Goal: Task Accomplishment & Management: Complete application form

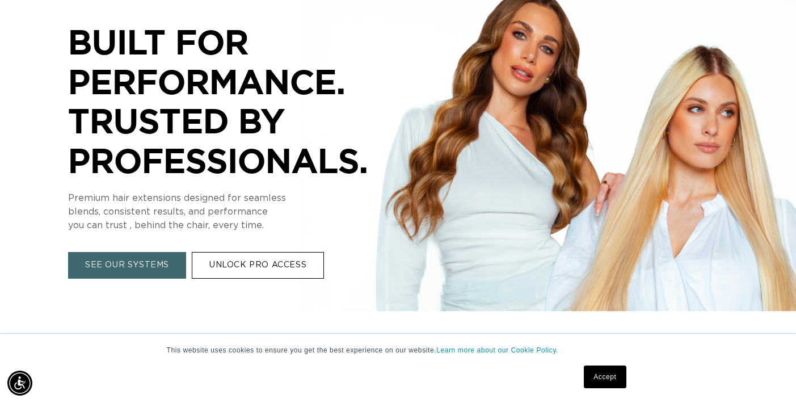
click at [231, 259] on link "UNLOCK PRO ACCESS" at bounding box center [258, 265] width 132 height 27
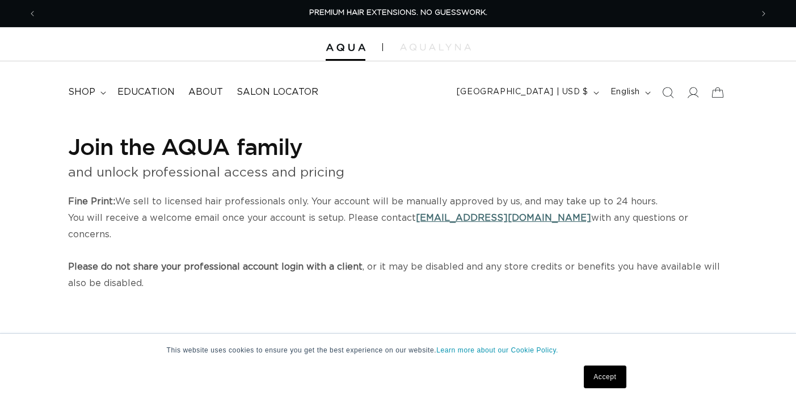
select select "US"
select select "[GEOGRAPHIC_DATA]"
click at [603, 380] on link "Accept" at bounding box center [605, 376] width 42 height 23
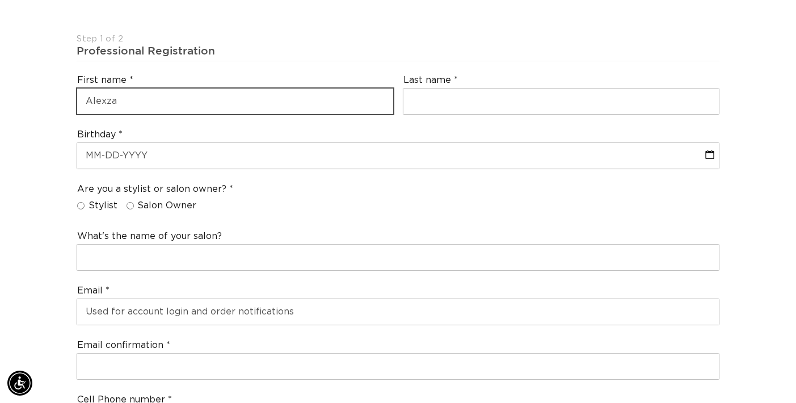
scroll to position [0, 1430]
type input "Alexzandria"
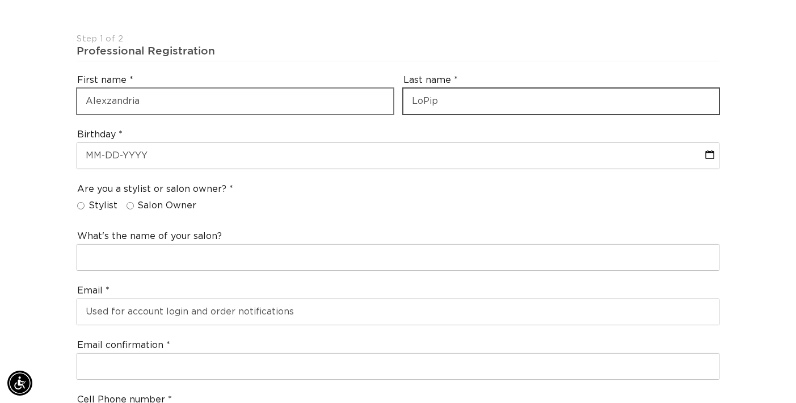
scroll to position [0, 715]
type input "LoPiparo"
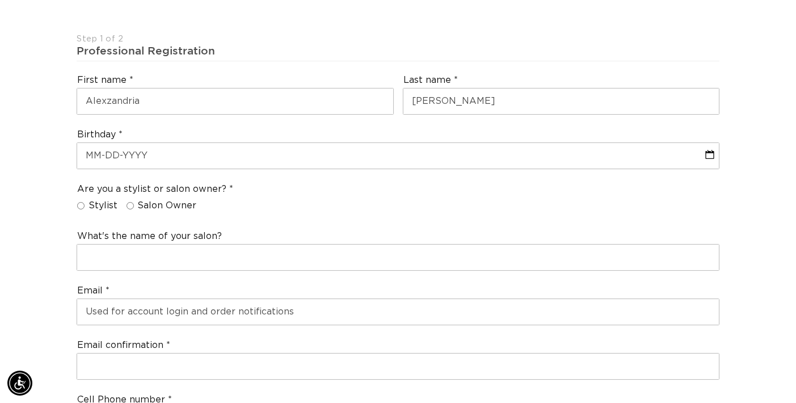
click at [273, 180] on div "Are you a stylist or salon owner? Stylist Salon Owner" at bounding box center [398, 199] width 652 height 43
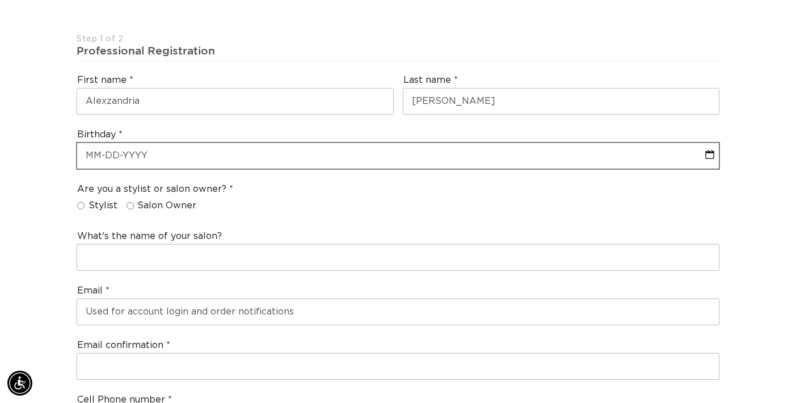
scroll to position [0, 1430]
select select "7"
select select "2025"
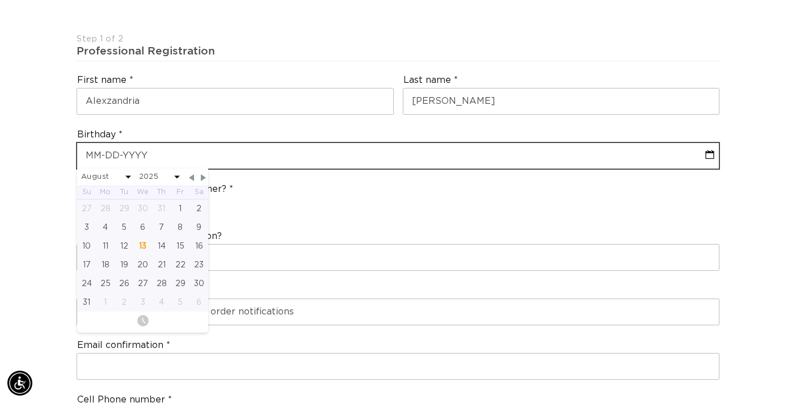
type input "0"
select select "7"
select select "2025"
type input "05"
select select "7"
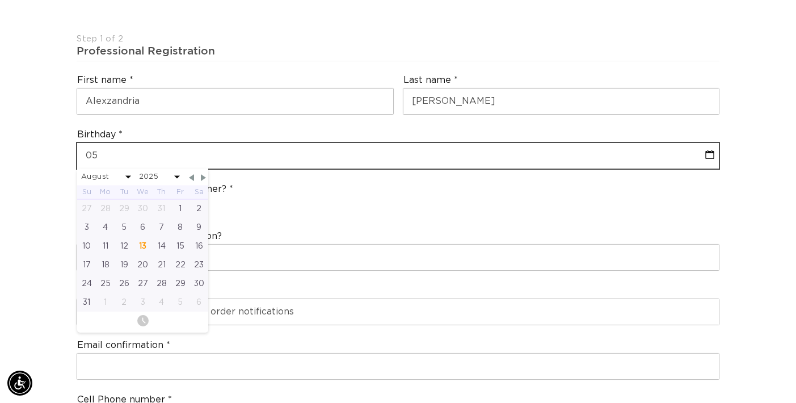
select select "2025"
type input "05-"
select select "7"
select select "2025"
type input "05-0"
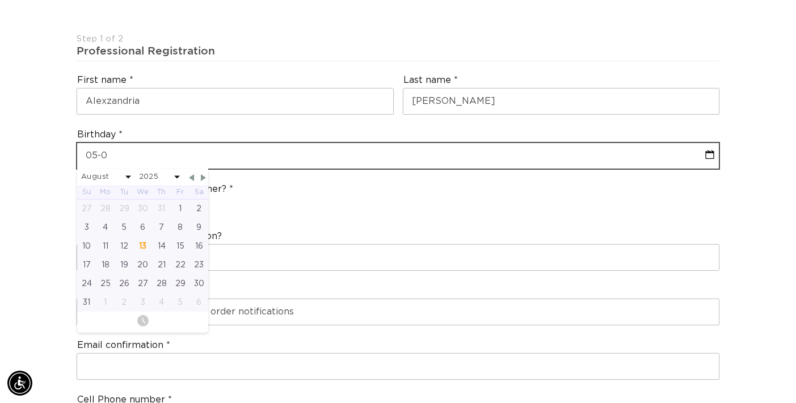
select select "7"
select select "2025"
type input "05-06"
select select "7"
select select "2025"
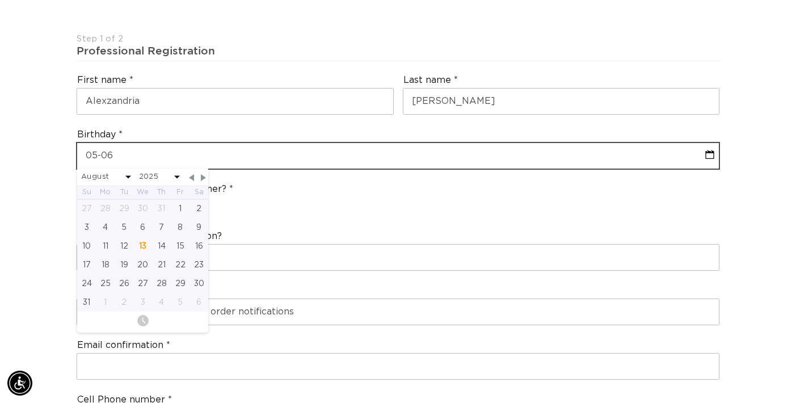
scroll to position [0, 0]
type input "05-06-"
select select "7"
select select "2025"
type input "05-06-2"
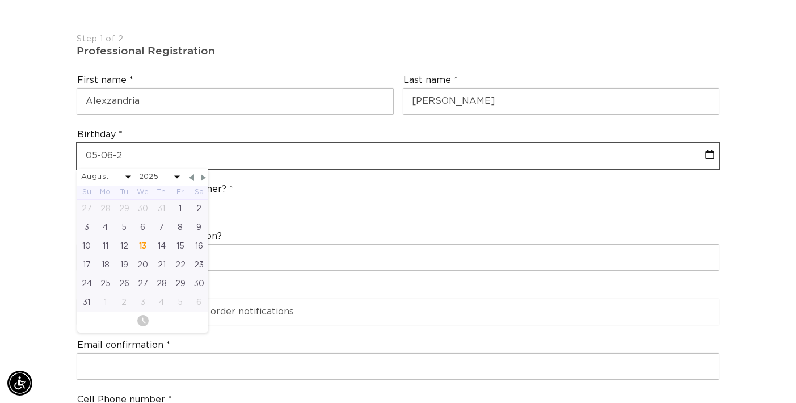
select select "7"
select select "2025"
type input "05-06-200"
select select "7"
select select "2025"
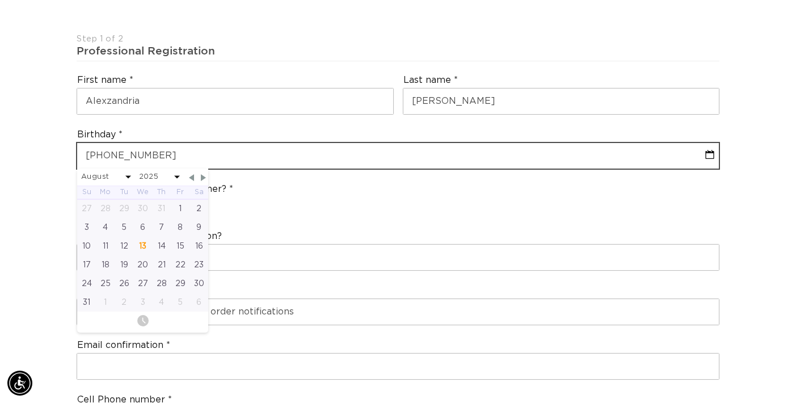
type input "05-06-2002"
select select "4"
select select "2002"
type input "05-06-2002"
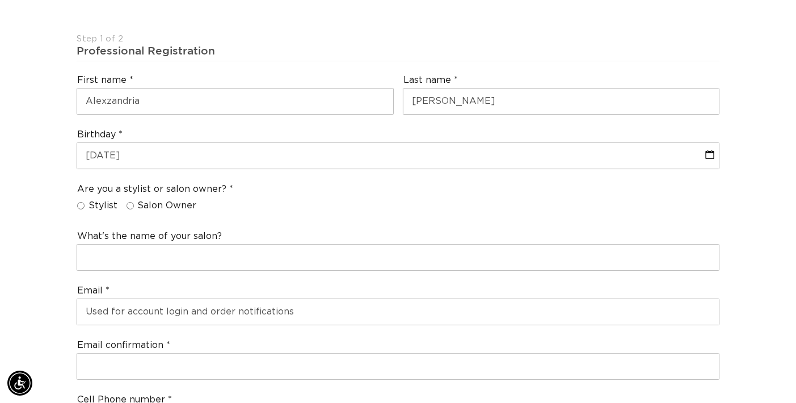
click at [103, 200] on span "Stylist" at bounding box center [102, 206] width 29 height 12
click at [85, 202] on input "Stylist" at bounding box center [80, 205] width 7 height 7
radio input "true"
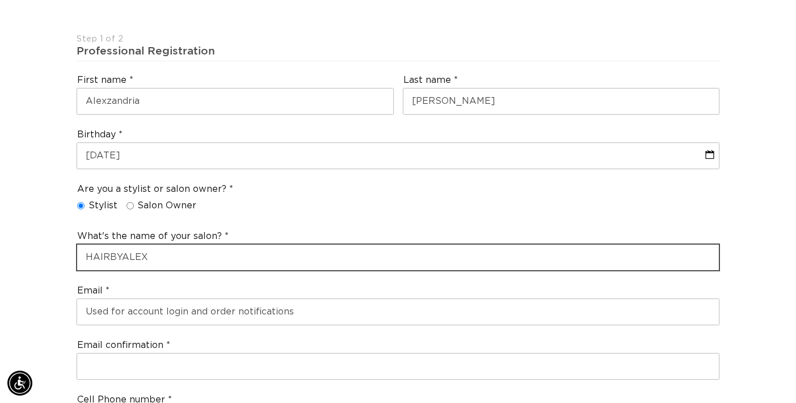
type input "HAIRBYALEX"
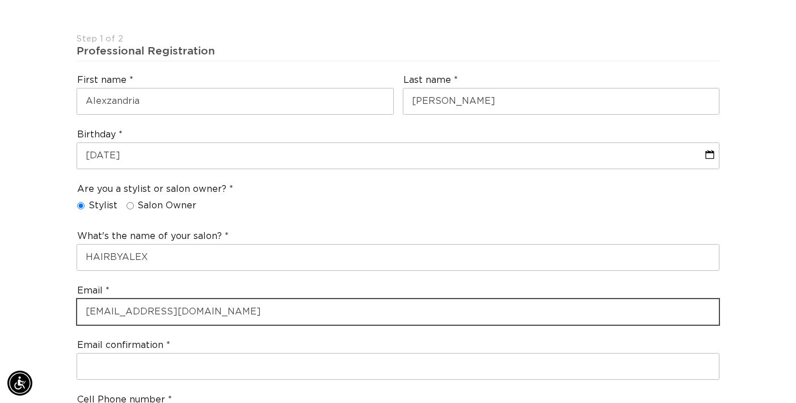
type input "lopiparoalex@yahoo.com"
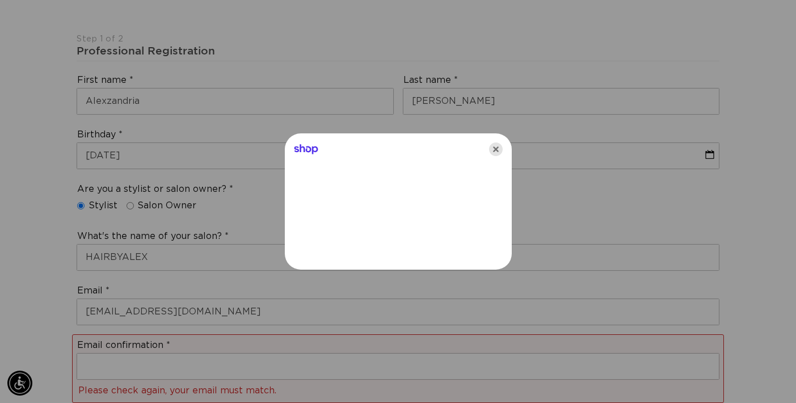
scroll to position [0, 1430]
click at [498, 151] on icon "Close" at bounding box center [496, 149] width 14 height 14
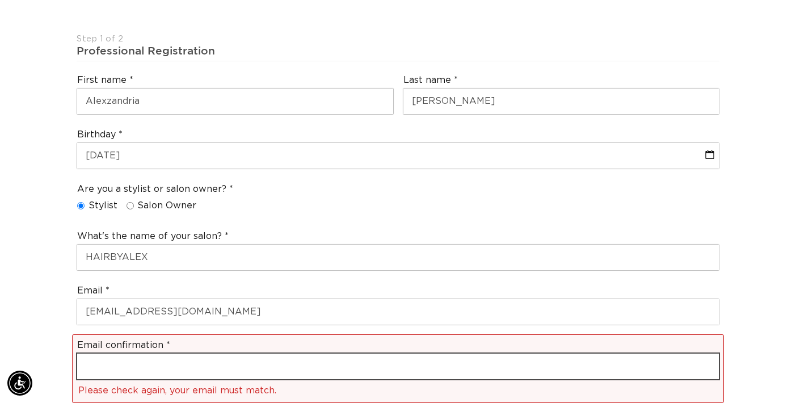
click at [278, 353] on input "email" at bounding box center [397, 366] width 641 height 26
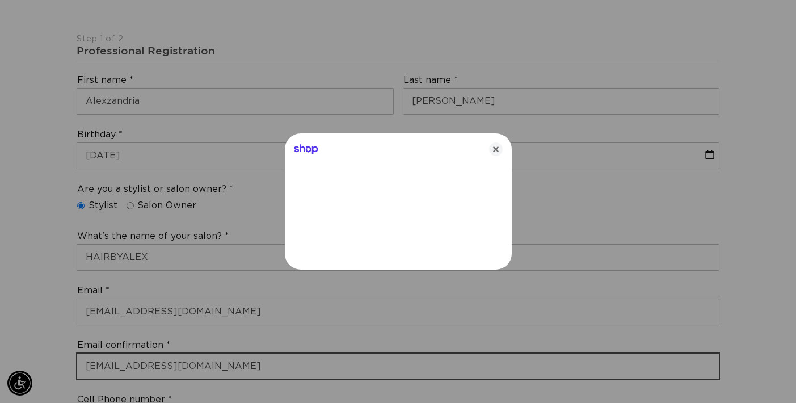
type input "lopiparoalex@yahoo.com"
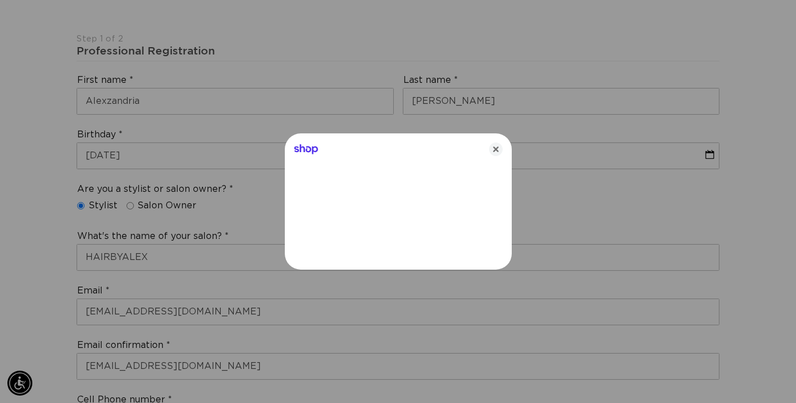
scroll to position [0, 1430]
click at [494, 150] on icon "Close" at bounding box center [496, 149] width 14 height 14
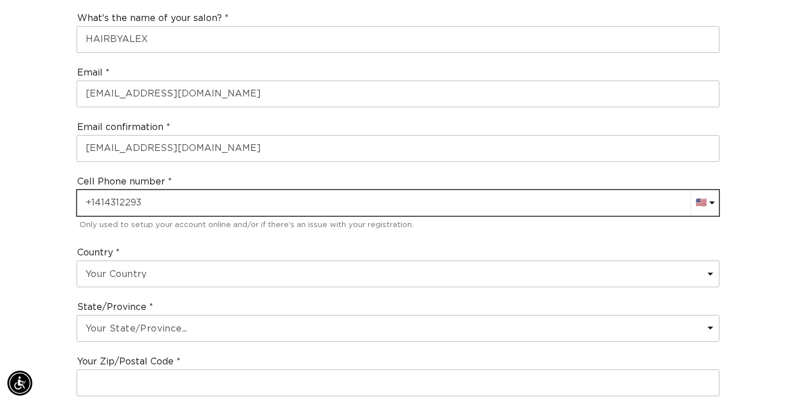
type input "+1 414 312 2939"
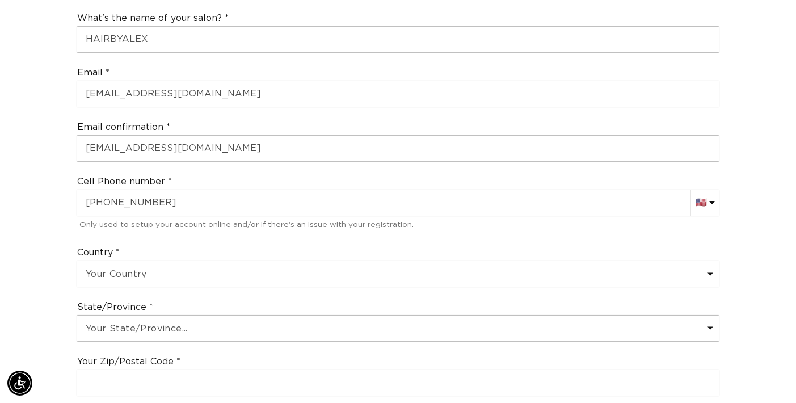
click at [15, 196] on div "Join the AQUA family and unlock professional access and pricing Fine Print: We …" at bounding box center [398, 265] width 796 height 1335
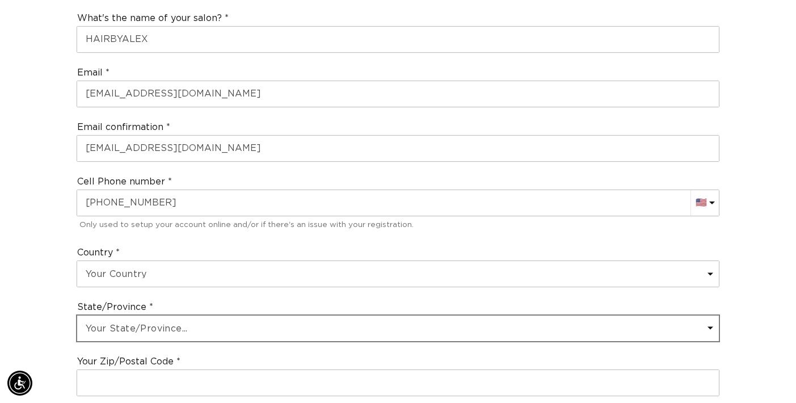
scroll to position [0, 0]
select select "Wisconsin"
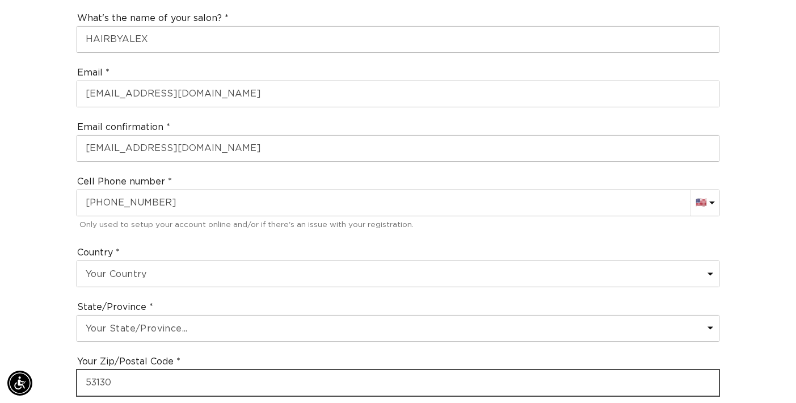
type input "53130"
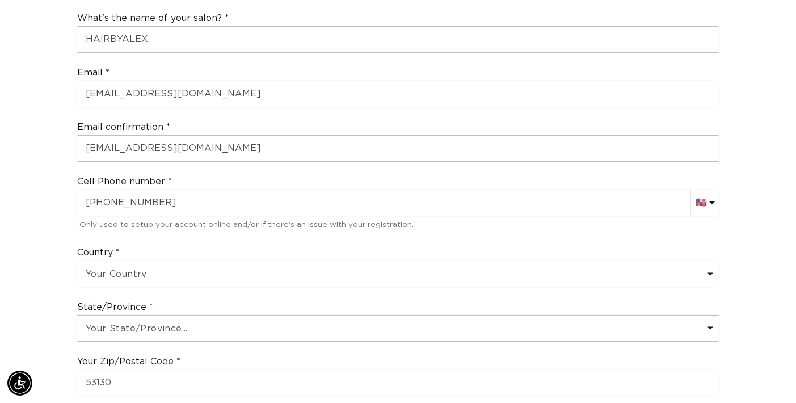
click at [20, 273] on div "Join the AQUA family and unlock professional access and pricing Fine Print: We …" at bounding box center [398, 265] width 796 height 1335
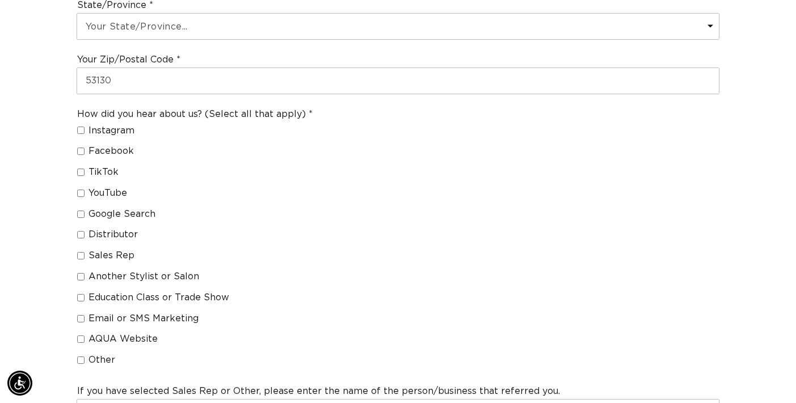
scroll to position [0, 715]
click at [116, 229] on span "Distributor" at bounding box center [112, 235] width 49 height 12
click at [85, 231] on input "Distributor" at bounding box center [80, 234] width 7 height 7
checkbox input "true"
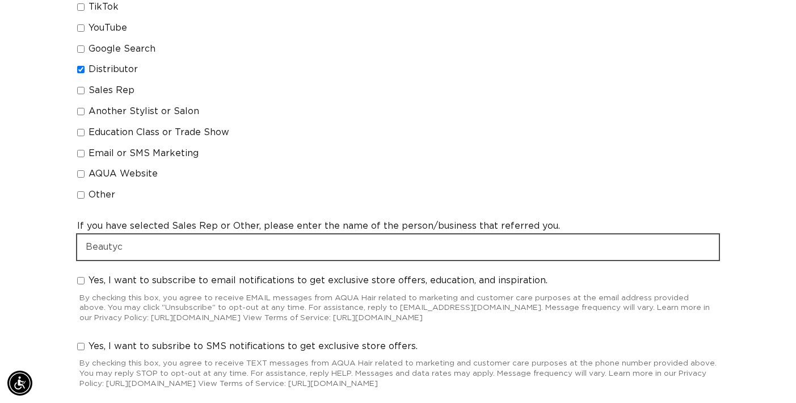
scroll to position [0, 0]
type input "Beautycraft"
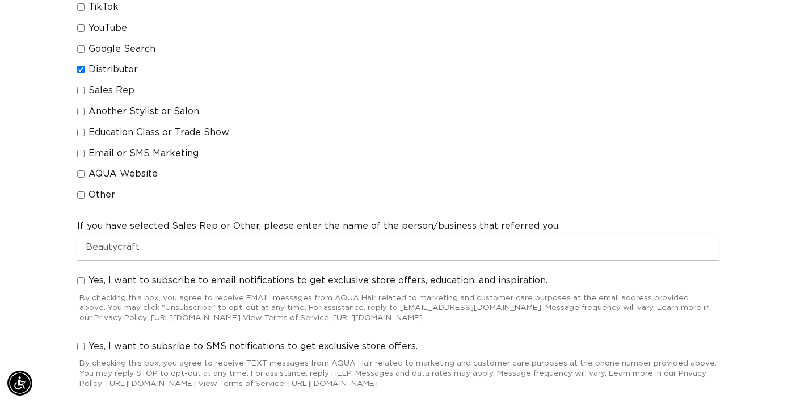
click at [77, 269] on div "Yes, I want to subscribe to email notifications to get exclusive store offers, …" at bounding box center [398, 299] width 652 height 61
click at [80, 343] on input "Yes, I want to subsribe to SMS notifications to get exclusive store offers." at bounding box center [80, 346] width 7 height 7
checkbox input "true"
click at [80, 277] on input "Yes, I want to subscribe to email notifications to get exclusive store offers, …" at bounding box center [80, 280] width 7 height 7
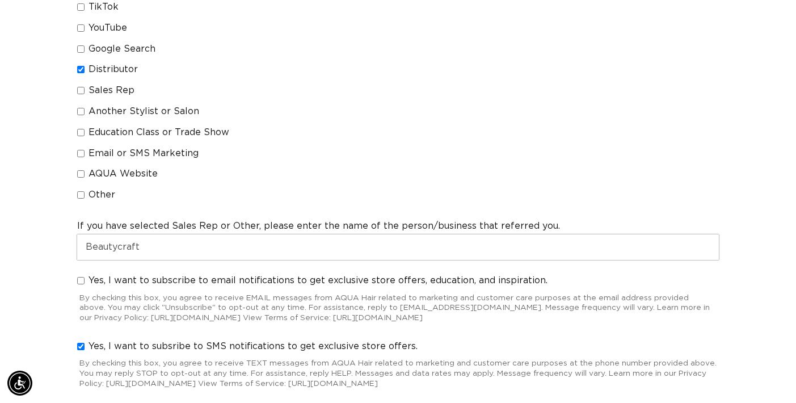
checkbox input "true"
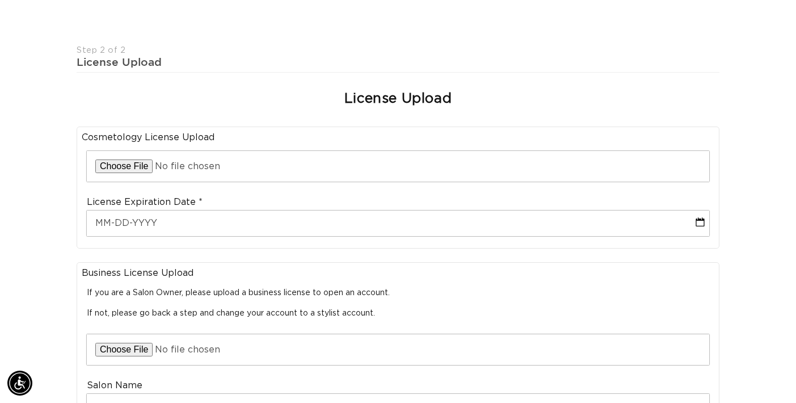
scroll to position [302, 0]
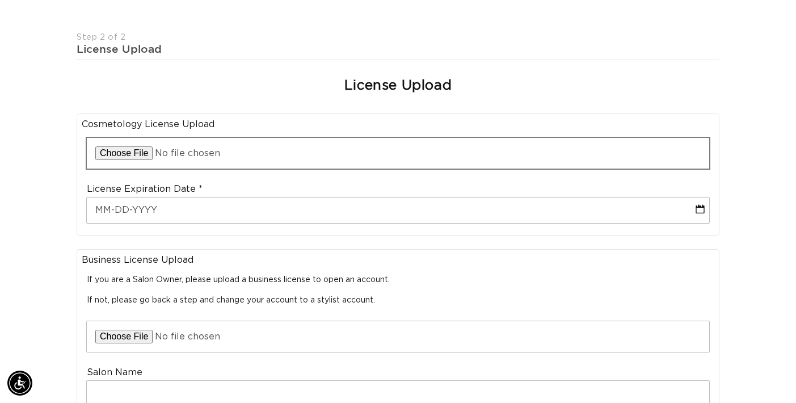
click at [252, 138] on input "file" at bounding box center [398, 153] width 622 height 31
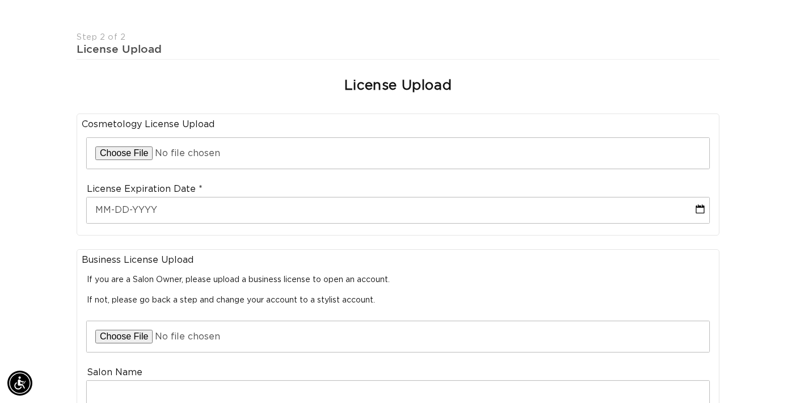
scroll to position [0, 715]
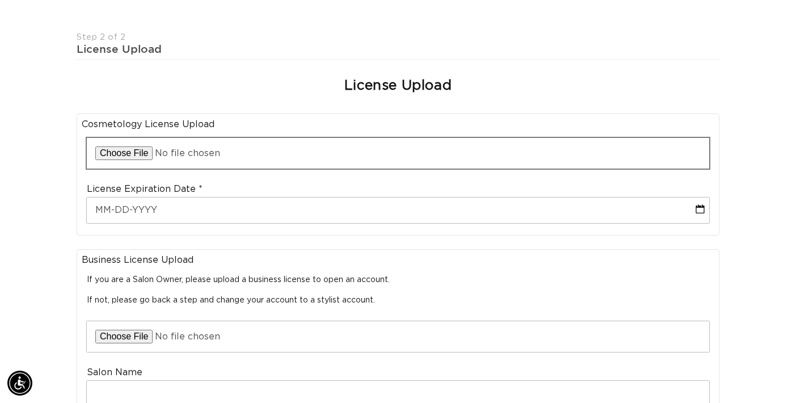
click at [328, 138] on input "file" at bounding box center [398, 153] width 622 height 31
type input "C:\fakepath\COS LICENSE .pdf"
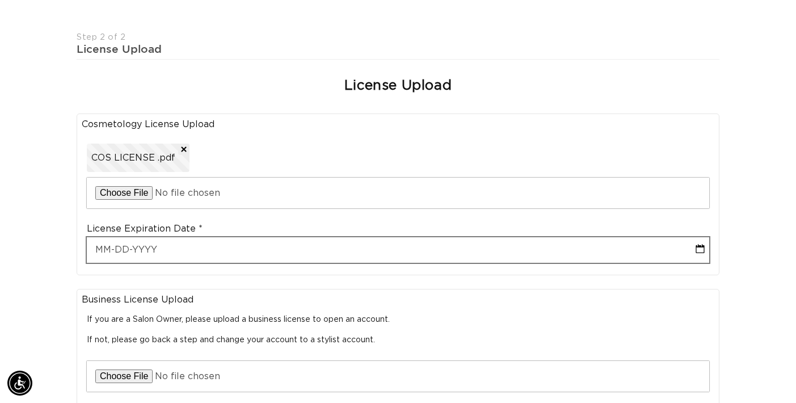
scroll to position [0, 0]
select select "7"
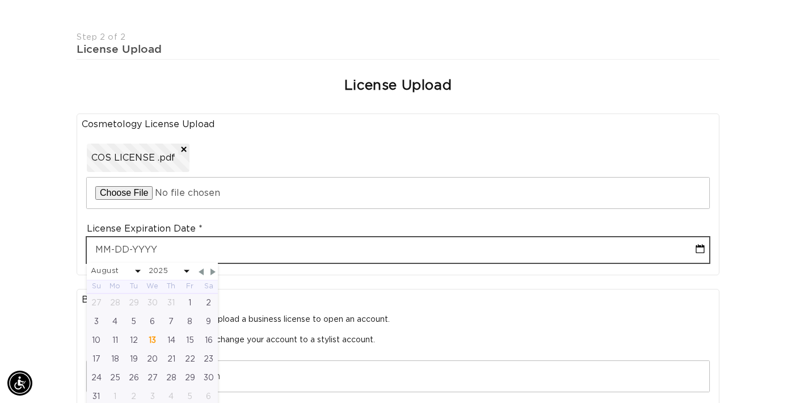
click at [157, 239] on input "text" at bounding box center [398, 250] width 622 height 26
click at [263, 237] on input "text" at bounding box center [398, 250] width 622 height 26
type input "0"
select select "7"
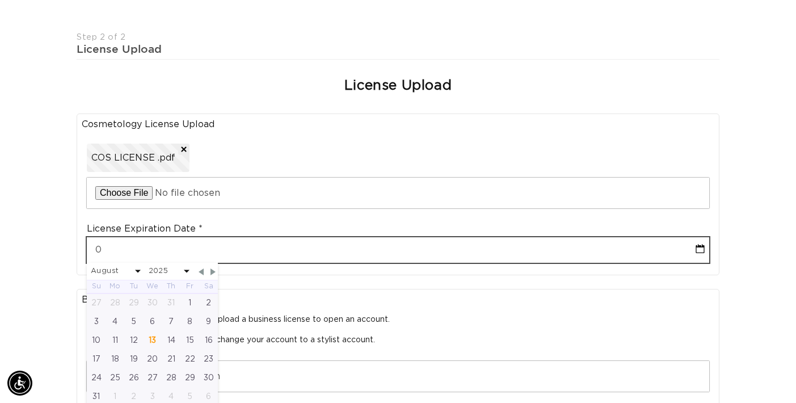
type input "03"
select select "7"
type input "03-"
select select "7"
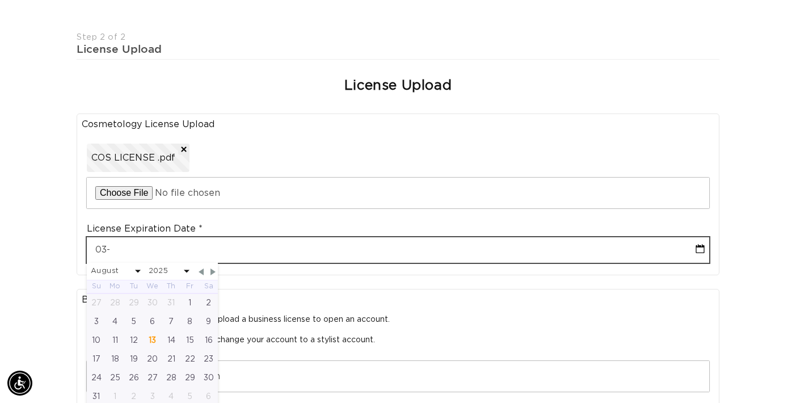
type input "03-3"
select select "7"
type input "03-31"
select select "7"
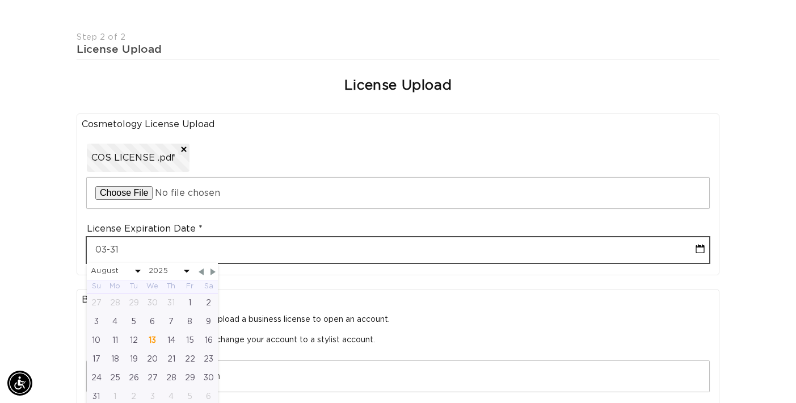
type input "03-31-"
select select "7"
type input "03-31-2"
select select "7"
type input "03-31-20"
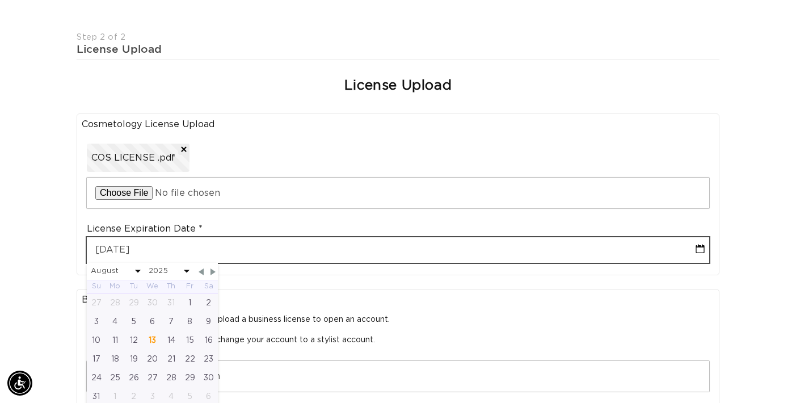
select select "7"
type input "03-31-202"
select select "7"
type input "03-31-2027"
select select "2"
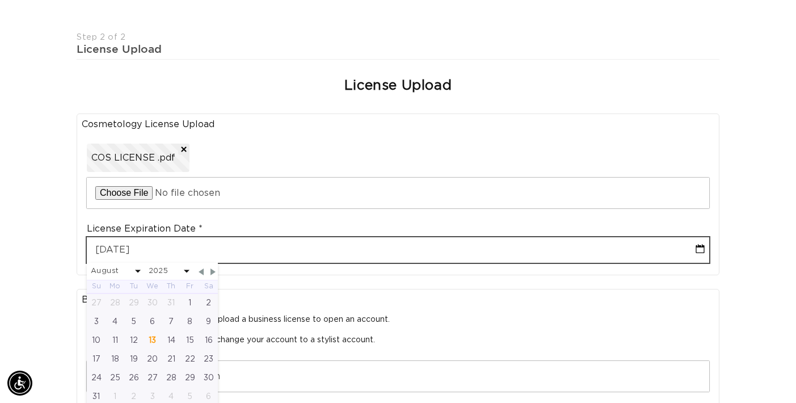
select select "2027"
type input "03-31-2027"
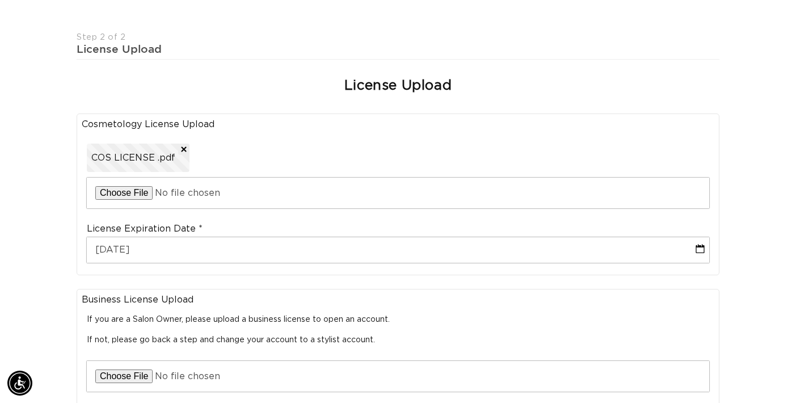
click at [66, 180] on div "Join the AQUA family and unlock professional access and pricing Fine Print: We …" at bounding box center [398, 284] width 796 height 940
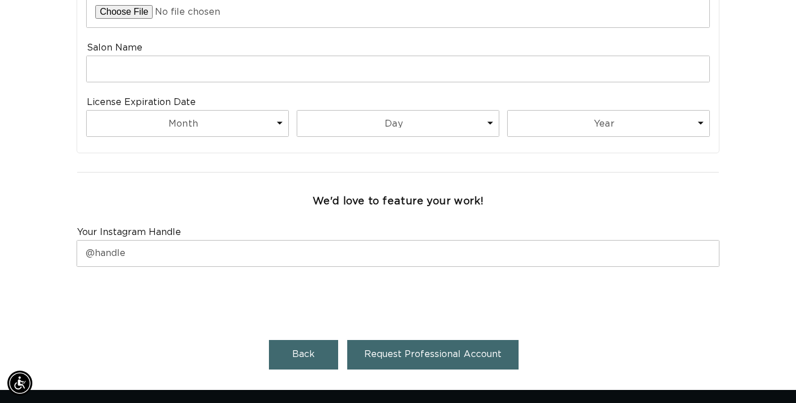
scroll to position [673, 0]
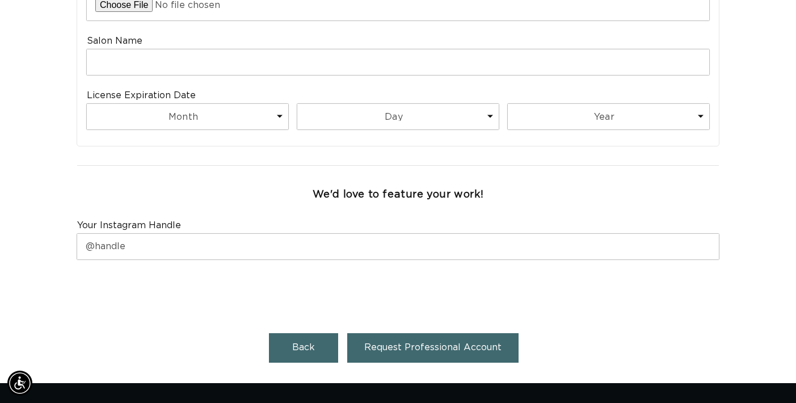
click at [310, 343] on span "Back" at bounding box center [303, 347] width 23 height 9
select select "US"
select select "[GEOGRAPHIC_DATA]"
select select "Wisconsin"
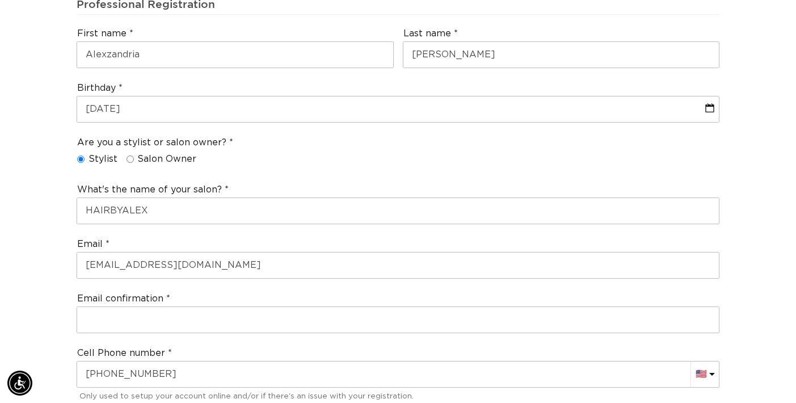
scroll to position [0, 0]
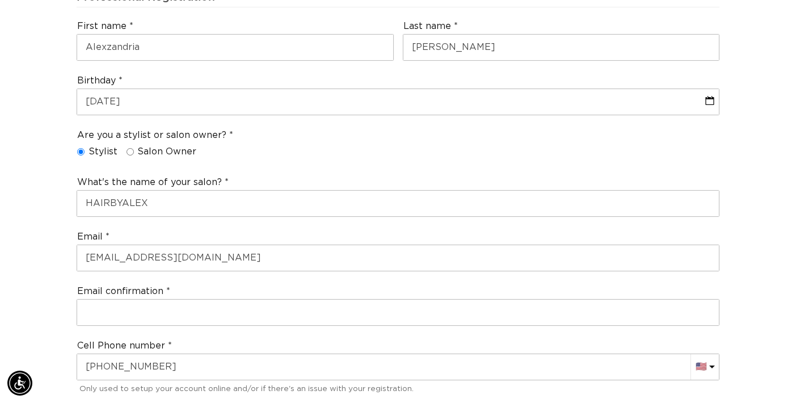
click at [79, 148] on input "Stylist" at bounding box center [80, 151] width 7 height 7
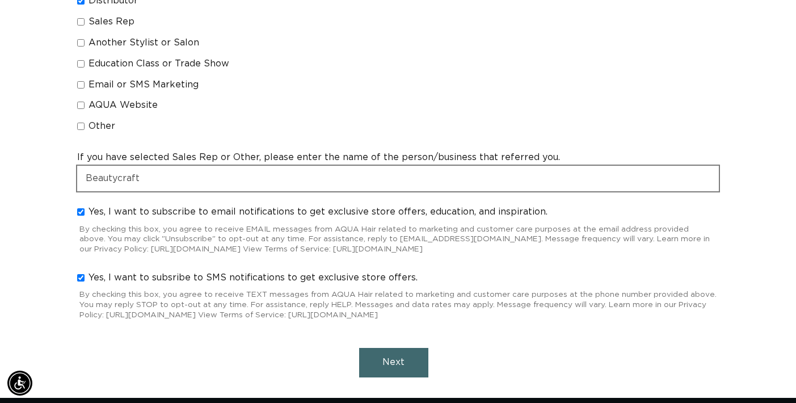
scroll to position [1061, 0]
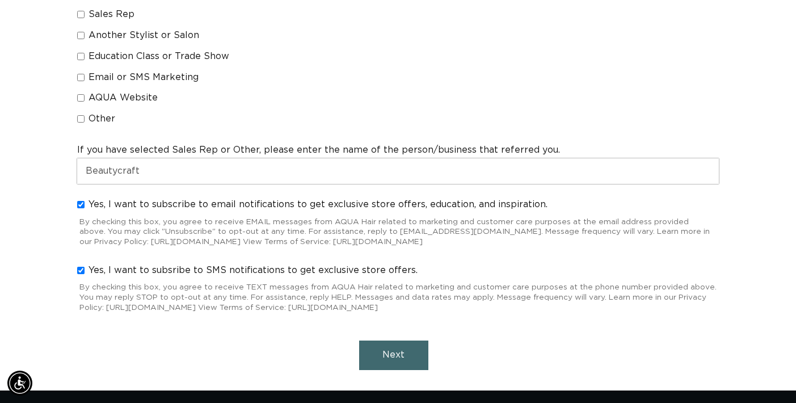
click at [404, 340] on button "Next" at bounding box center [393, 354] width 69 height 29
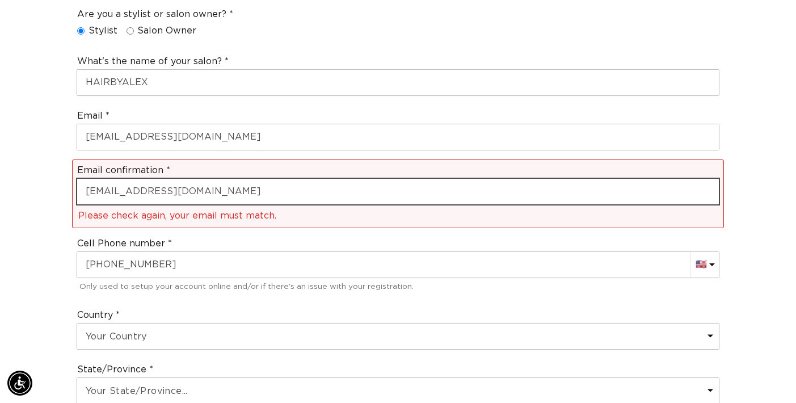
scroll to position [0, 0]
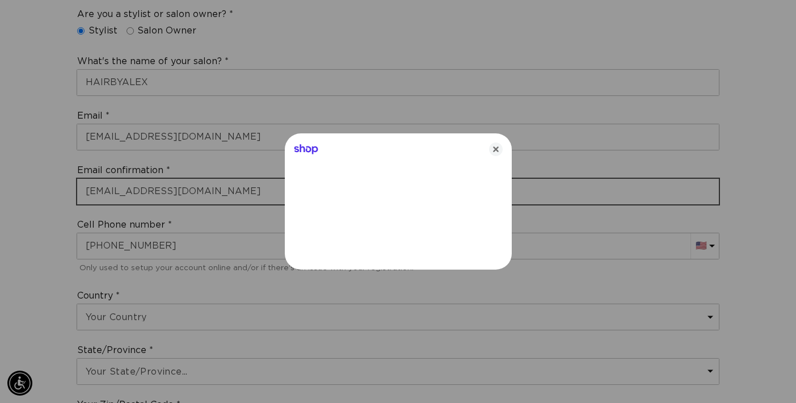
type input "lopiparoalex@yahoo.com"
click at [495, 150] on icon "Close" at bounding box center [496, 149] width 14 height 14
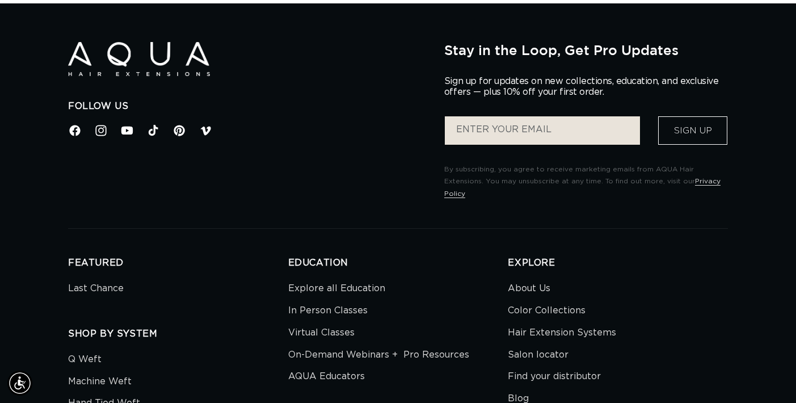
scroll to position [0, 715]
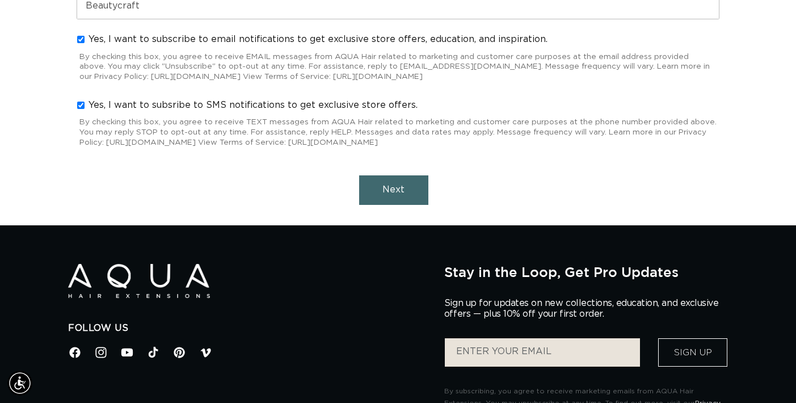
click at [391, 175] on button "Next" at bounding box center [393, 189] width 69 height 29
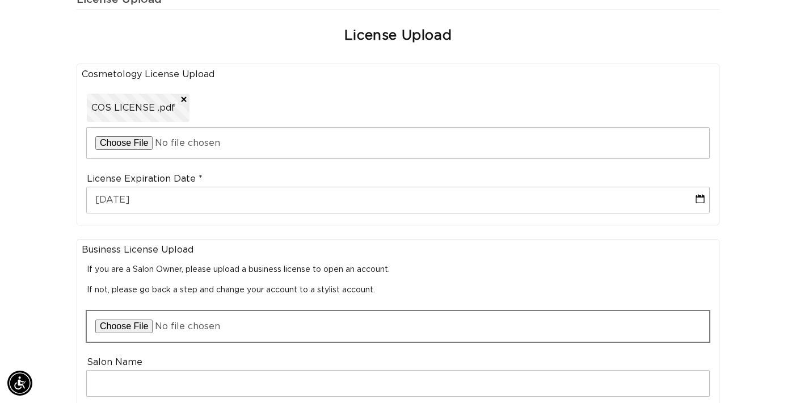
scroll to position [0, 0]
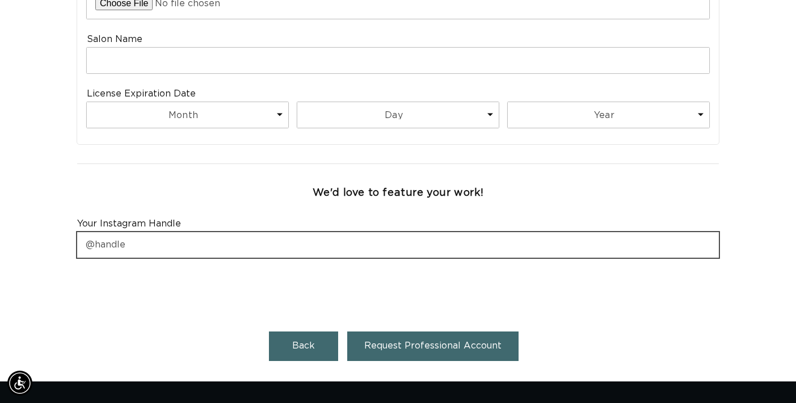
click at [367, 232] on input "text" at bounding box center [397, 245] width 641 height 26
type input "@hairbyalexlopiparo"
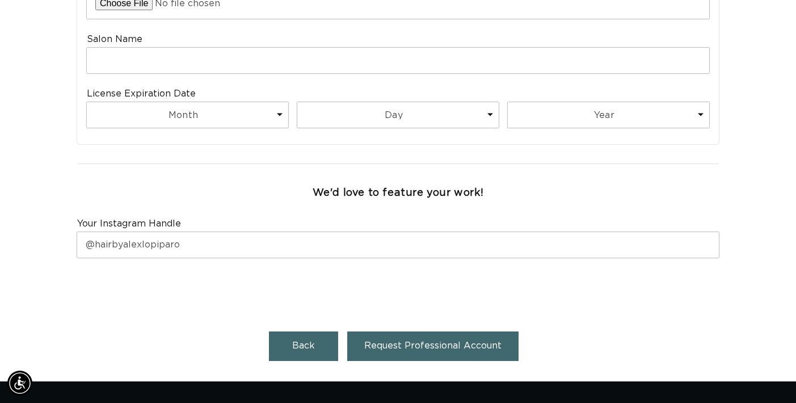
click at [413, 331] on button "Request Professional Account" at bounding box center [432, 345] width 171 height 29
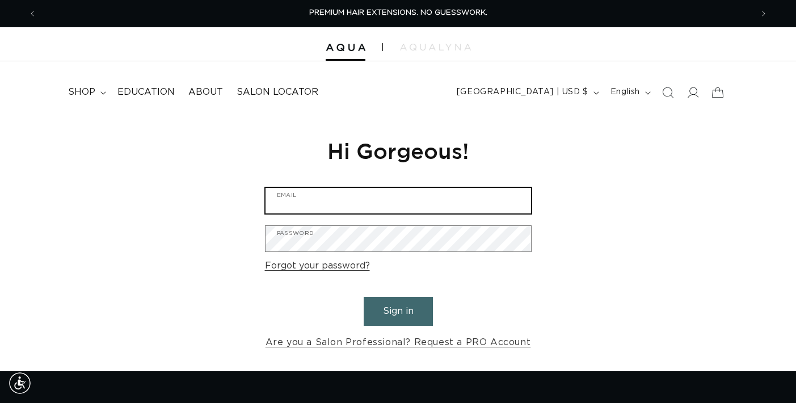
click at [417, 198] on input "Email" at bounding box center [397, 201] width 265 height 26
